Goal: Task Accomplishment & Management: Manage account settings

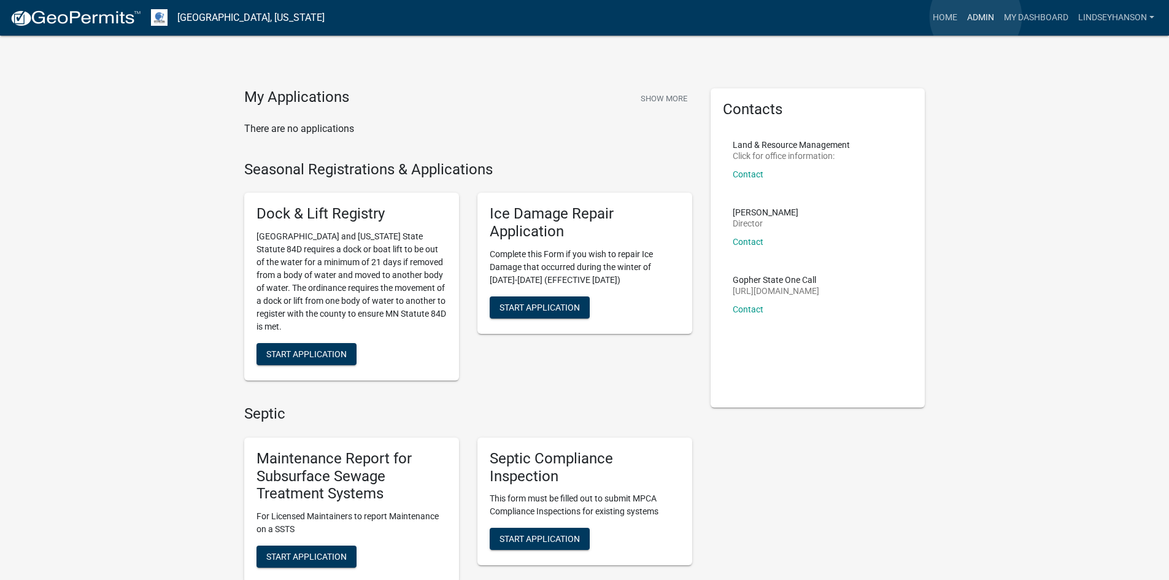
click at [975, 17] on link "Admin" at bounding box center [980, 17] width 37 height 23
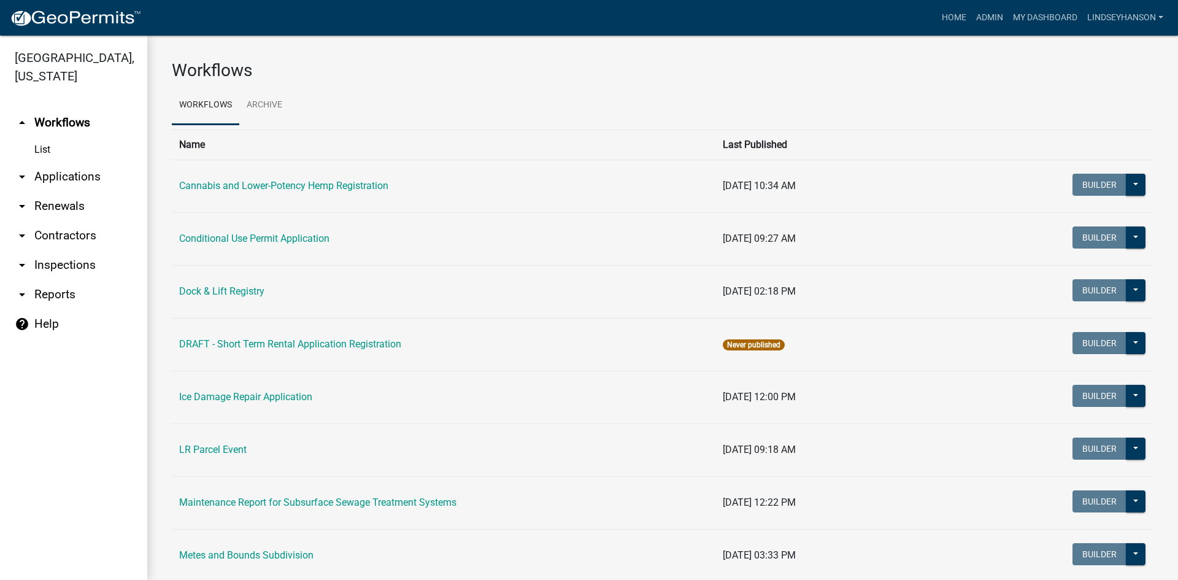
click at [83, 182] on link "arrow_drop_down Applications" at bounding box center [73, 176] width 147 height 29
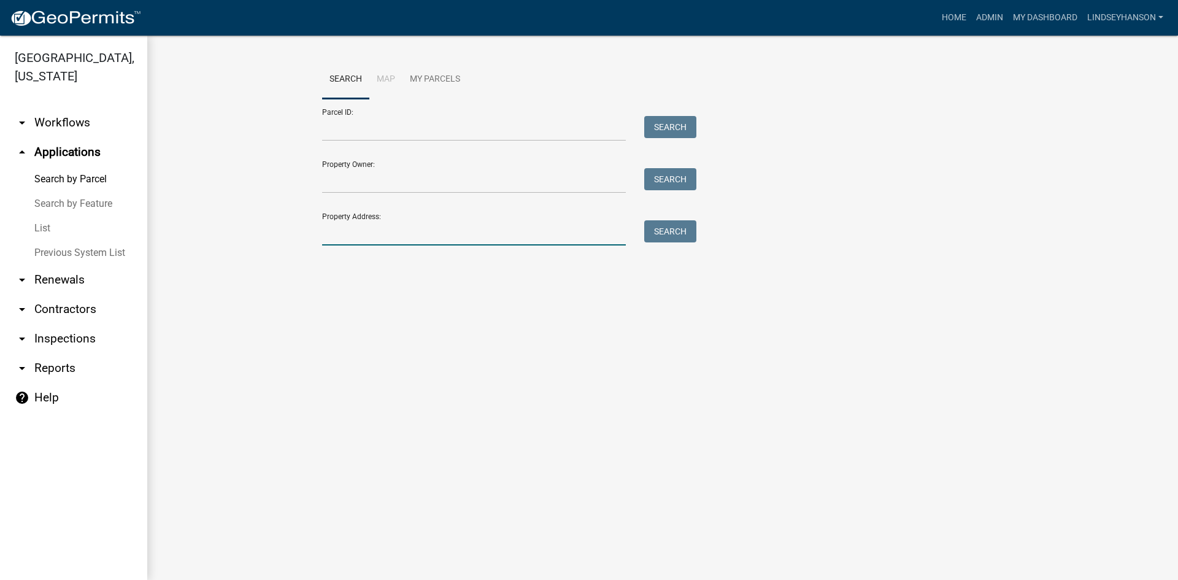
click at [383, 240] on input "Property Address:" at bounding box center [474, 232] width 304 height 25
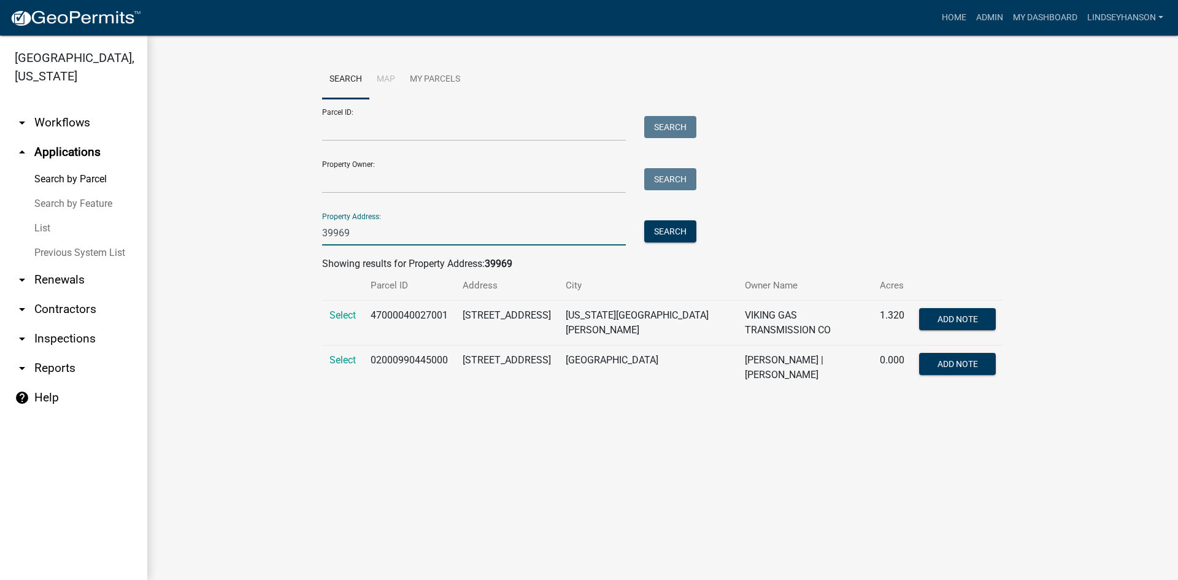
type input "39969"
click at [391, 347] on td "02000990445000" at bounding box center [409, 367] width 92 height 45
click at [390, 358] on td "02000990445000" at bounding box center [409, 367] width 92 height 45
copy td "02000990445000"
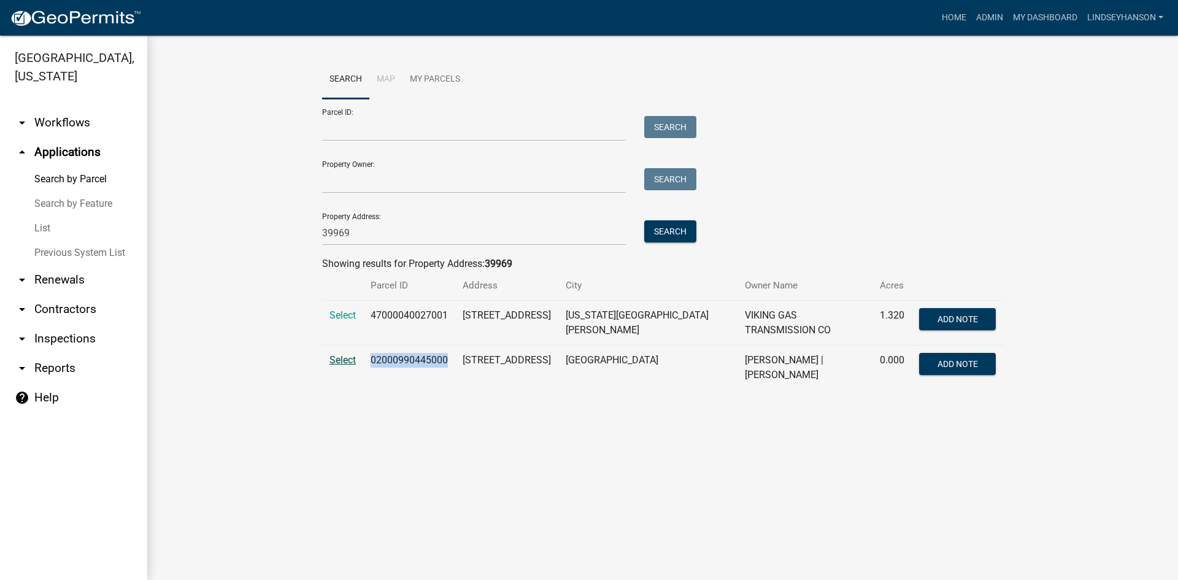
click at [342, 354] on span "Select" at bounding box center [342, 360] width 26 height 12
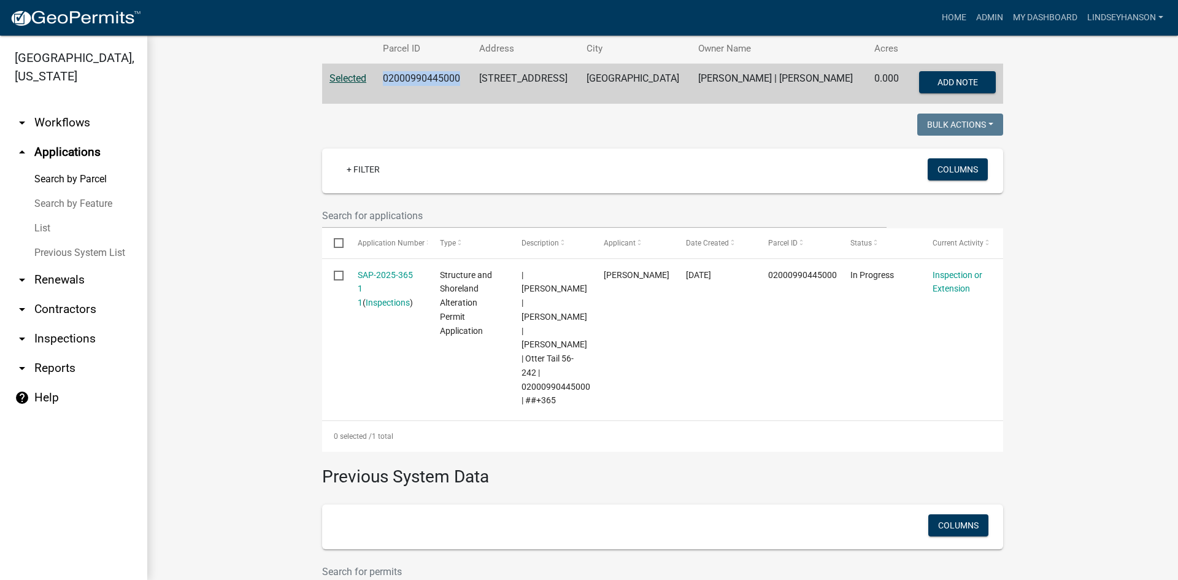
scroll to position [258, 0]
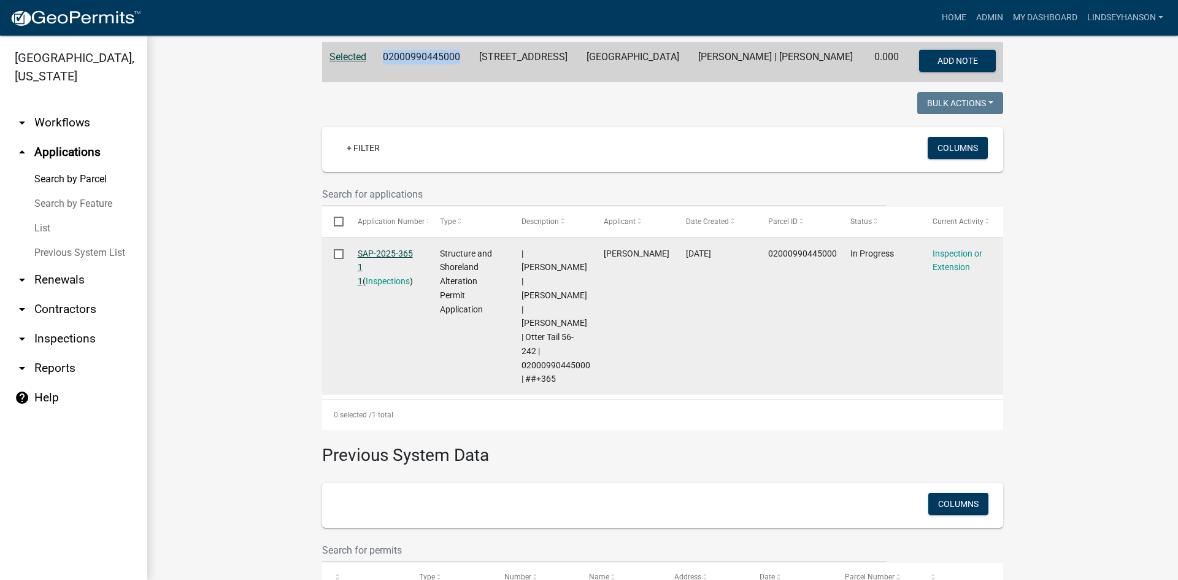
click at [402, 250] on link "SAP-2025-365 1 1" at bounding box center [385, 267] width 55 height 38
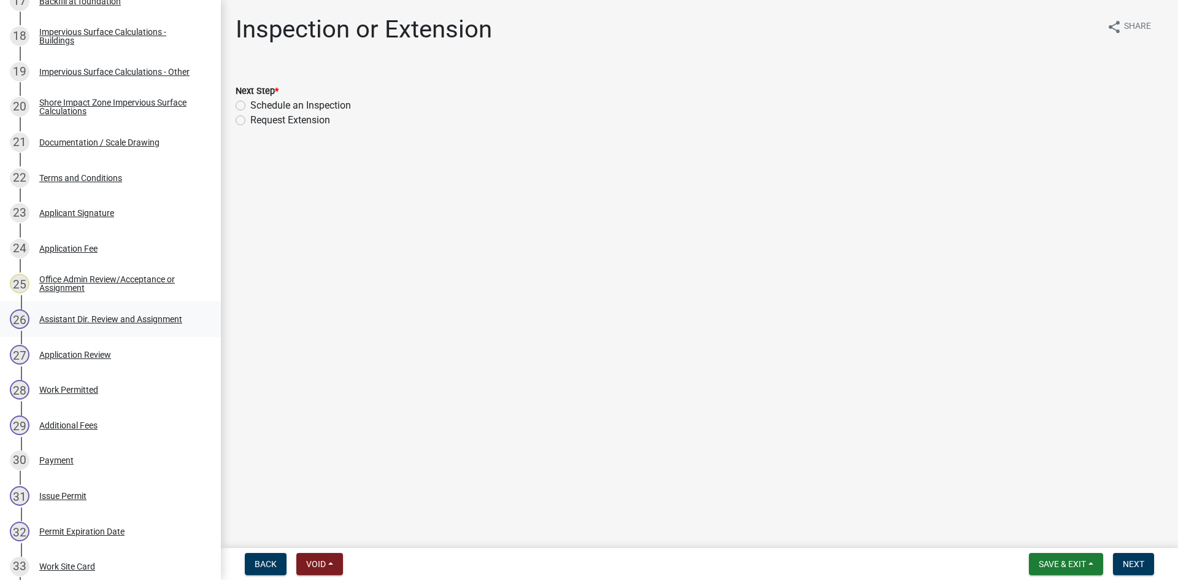
scroll to position [745, 0]
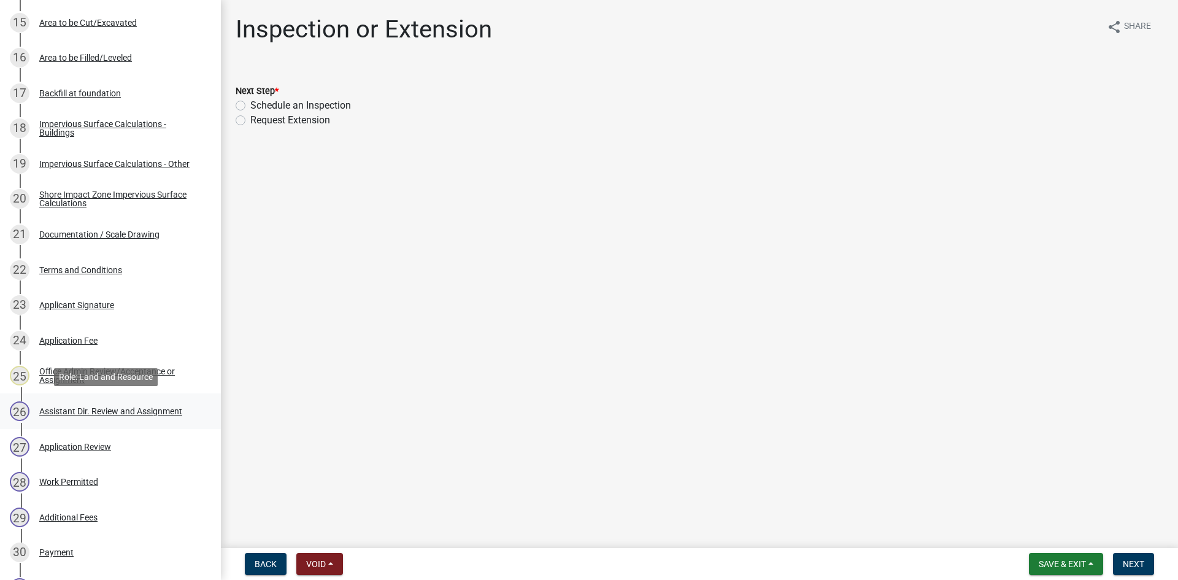
click at [198, 402] on link "26 Assistant Dir. Review and Assignment" at bounding box center [110, 411] width 221 height 36
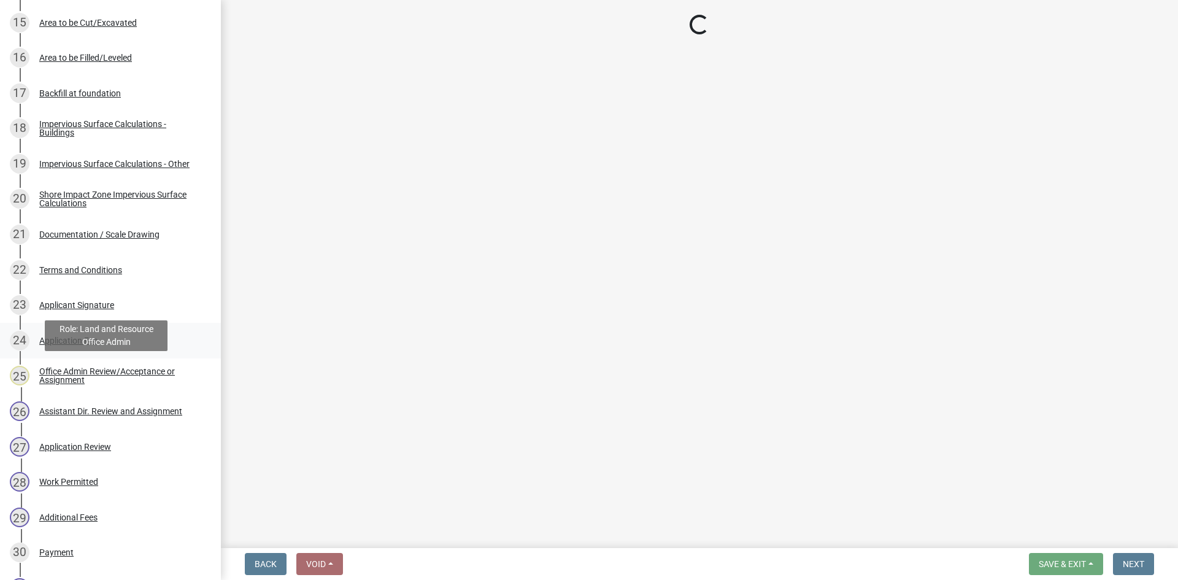
select select "989828fc-18e1-4803-8552-4d2c3470160b"
select select "f66be788-4dd6-459d-a9ec-6d83f4dfb709"
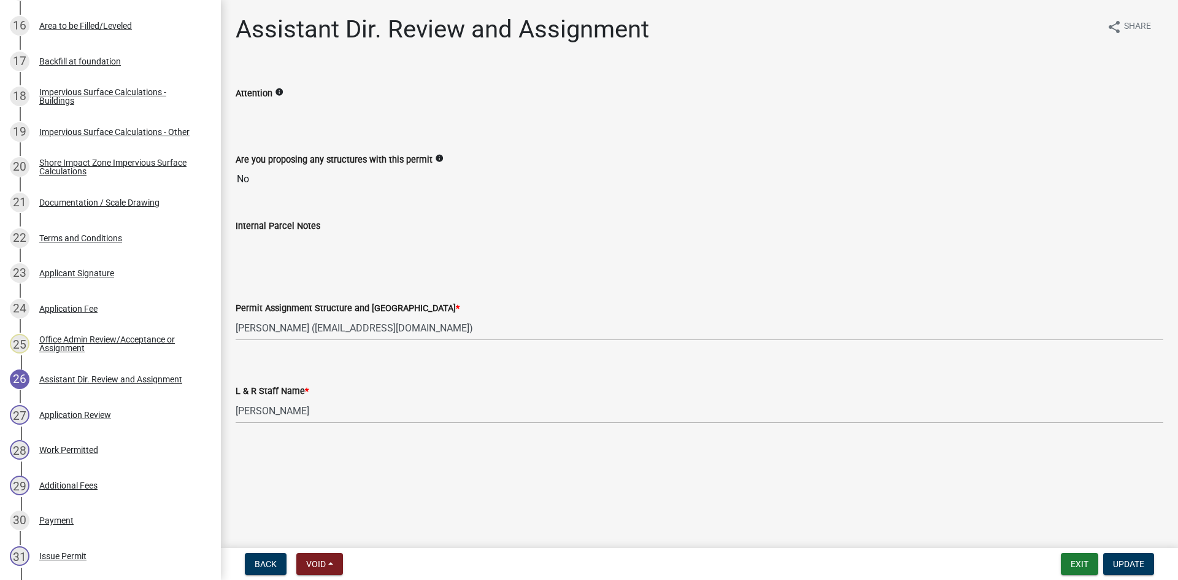
scroll to position [786, 0]
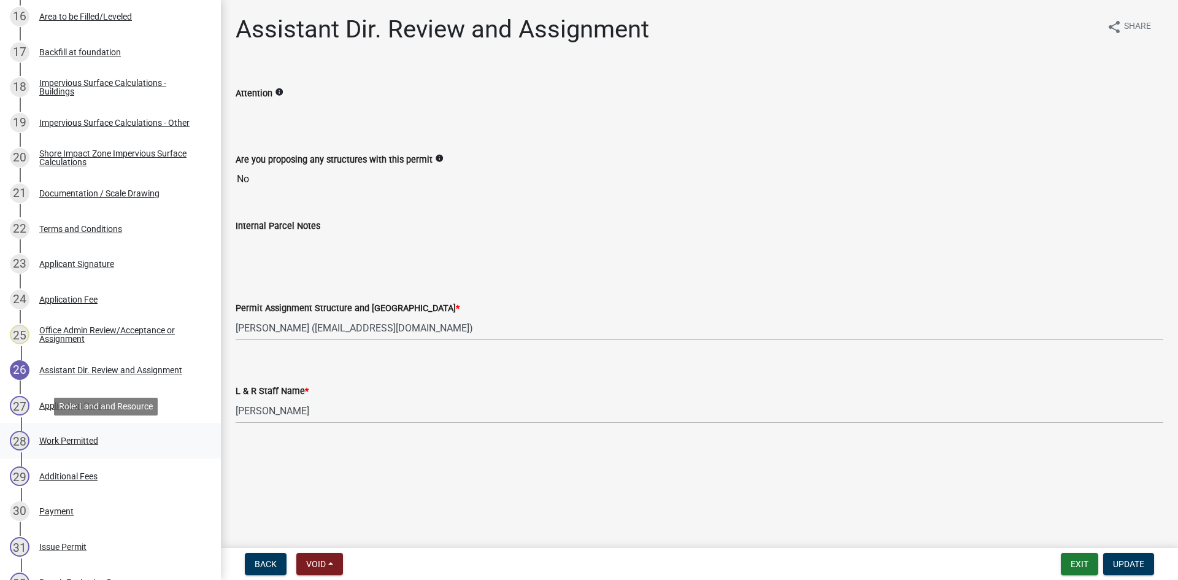
click at [93, 437] on div "Work Permitted" at bounding box center [68, 440] width 59 height 9
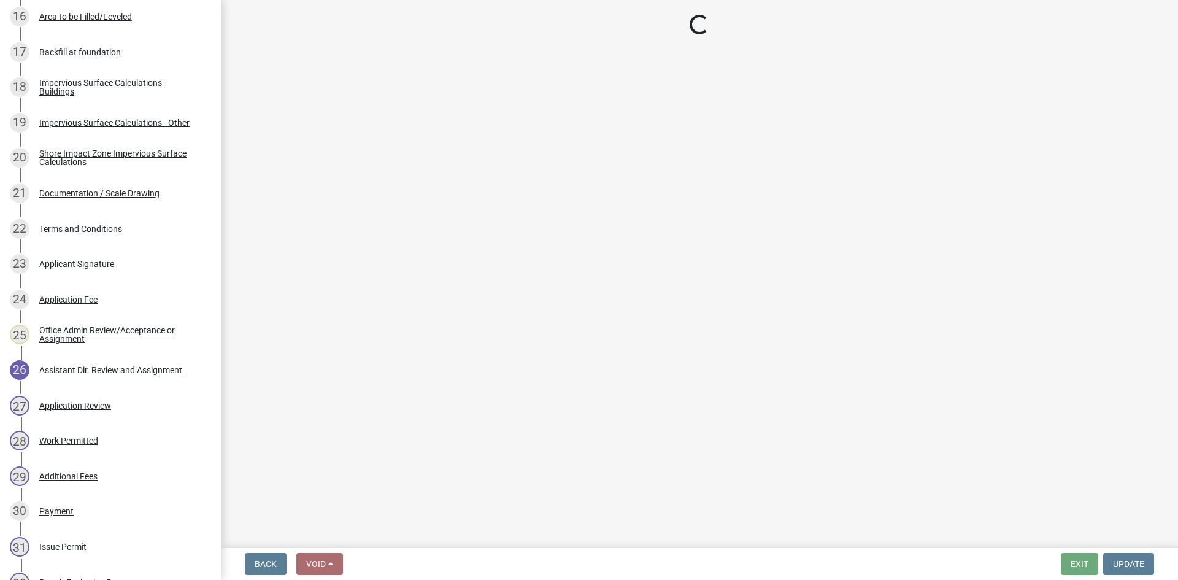
select select "f66be788-4dd6-459d-a9ec-6d83f4dfb709"
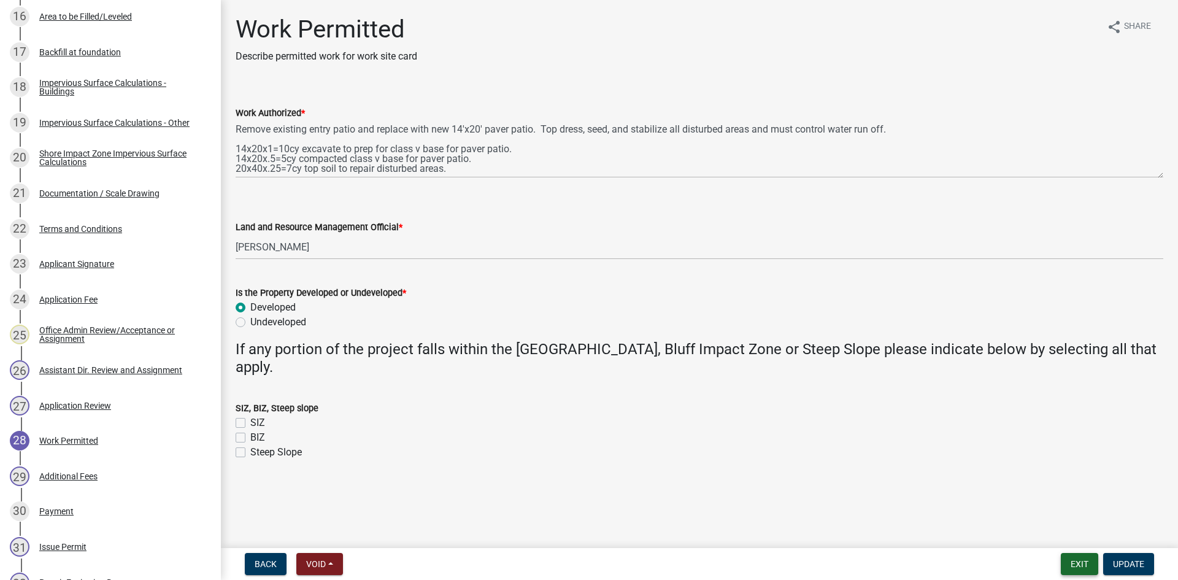
click at [1070, 563] on button "Exit" at bounding box center [1079, 564] width 37 height 22
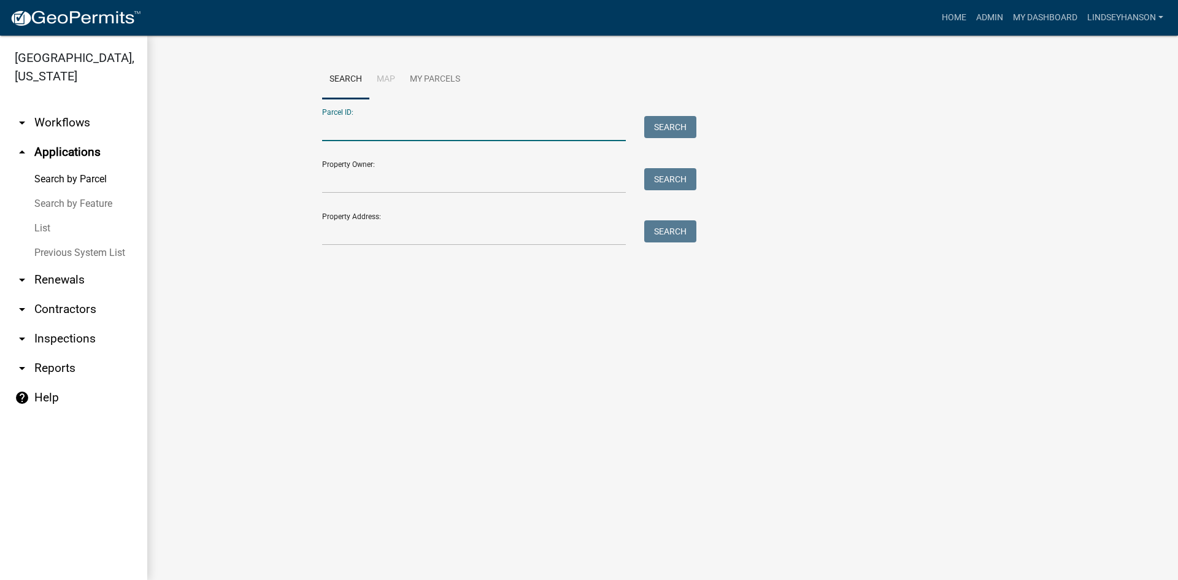
click at [429, 118] on input "Parcel ID:" at bounding box center [474, 128] width 304 height 25
paste input "02000990445000"
type input "02000990445000"
click at [657, 132] on button "Search" at bounding box center [670, 127] width 52 height 22
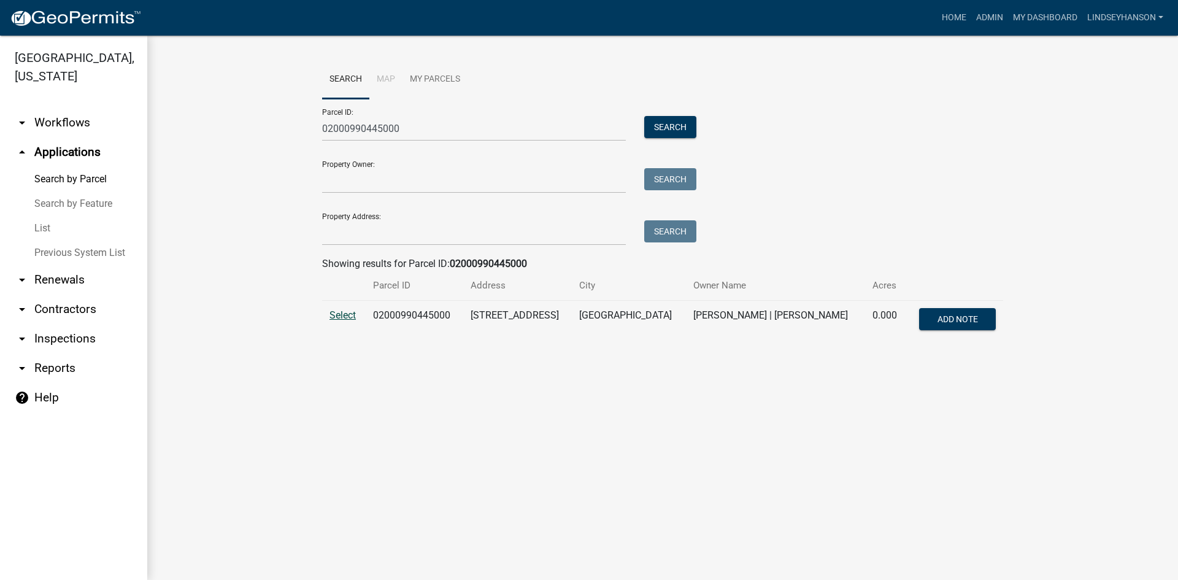
click at [340, 310] on span "Select" at bounding box center [342, 315] width 26 height 12
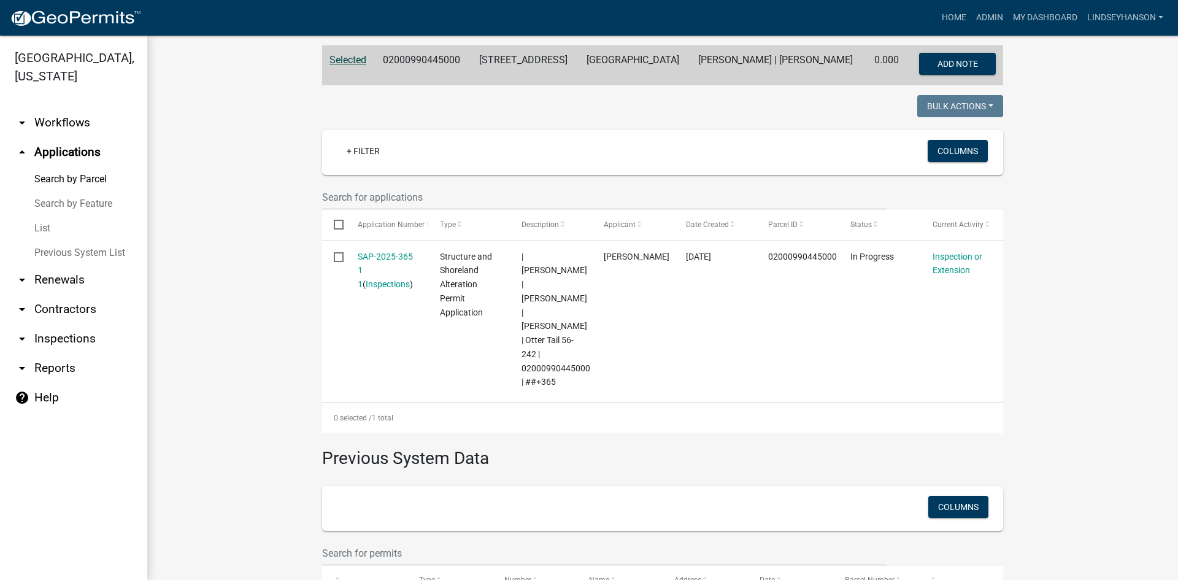
scroll to position [255, 0]
click at [49, 130] on link "arrow_drop_down Workflows" at bounding box center [73, 122] width 147 height 29
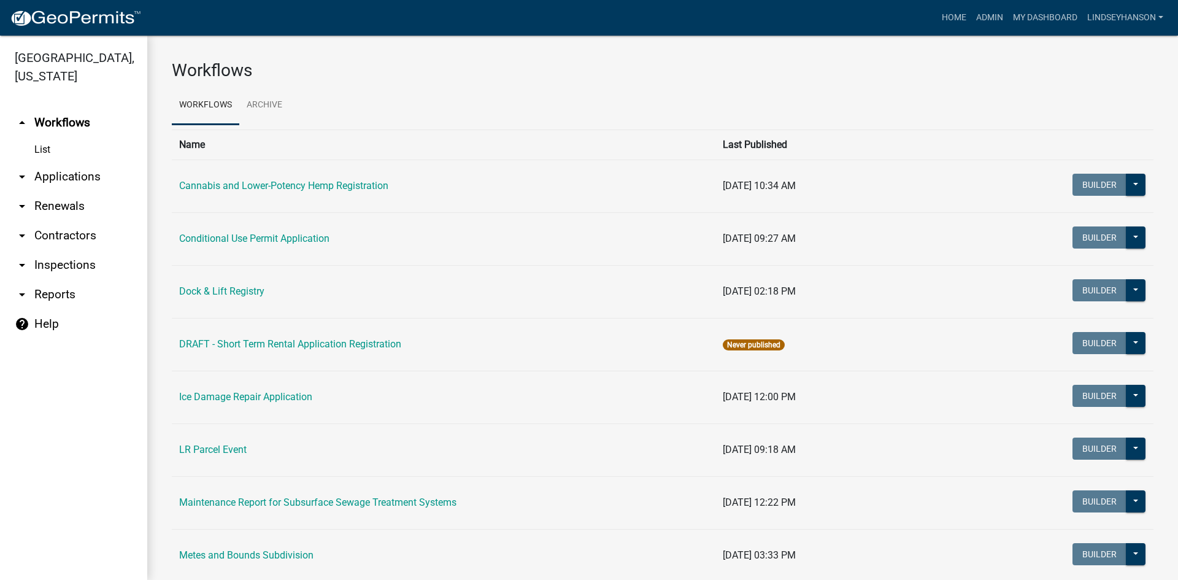
click at [50, 181] on link "arrow_drop_down Applications" at bounding box center [73, 176] width 147 height 29
